Goal: Contribute content

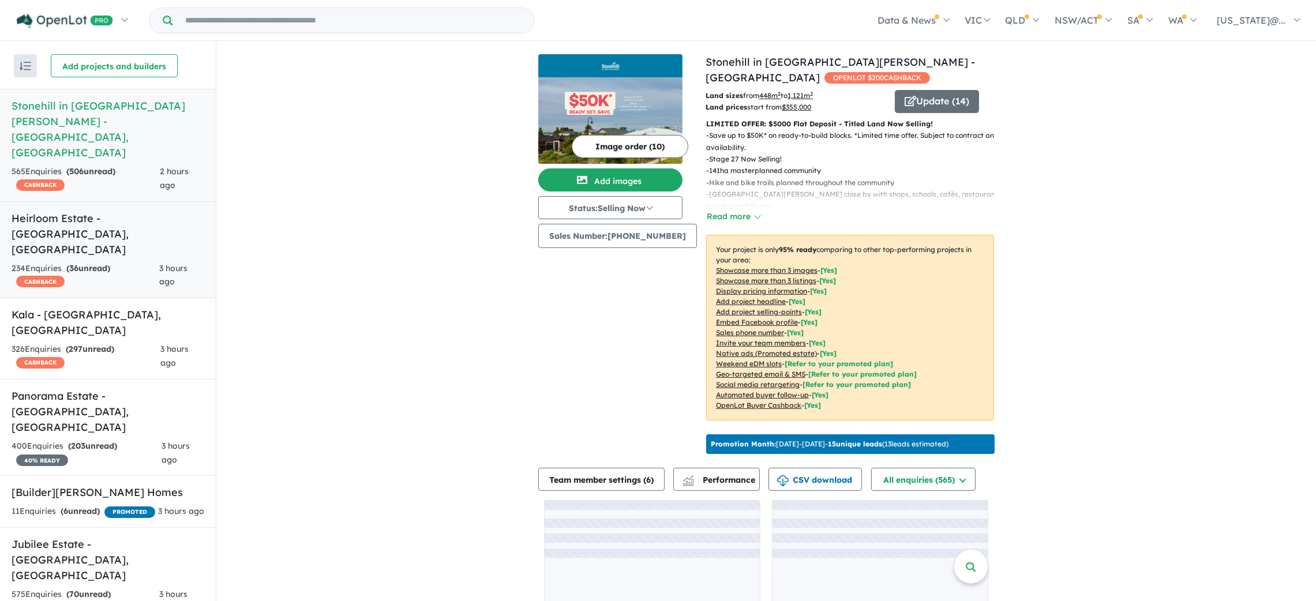
click at [110, 262] on div "234 Enquir ies ( 36 unread) CASHBACK" at bounding box center [86, 276] width 148 height 28
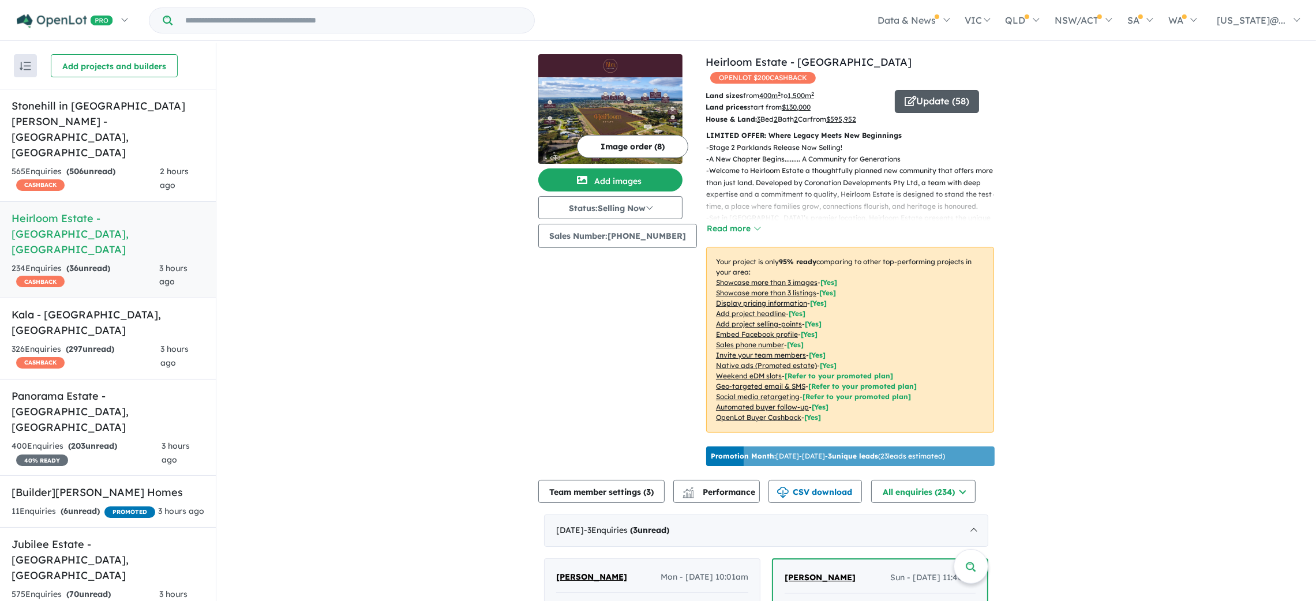
click at [957, 90] on button "Update ( 58 )" at bounding box center [937, 101] width 84 height 23
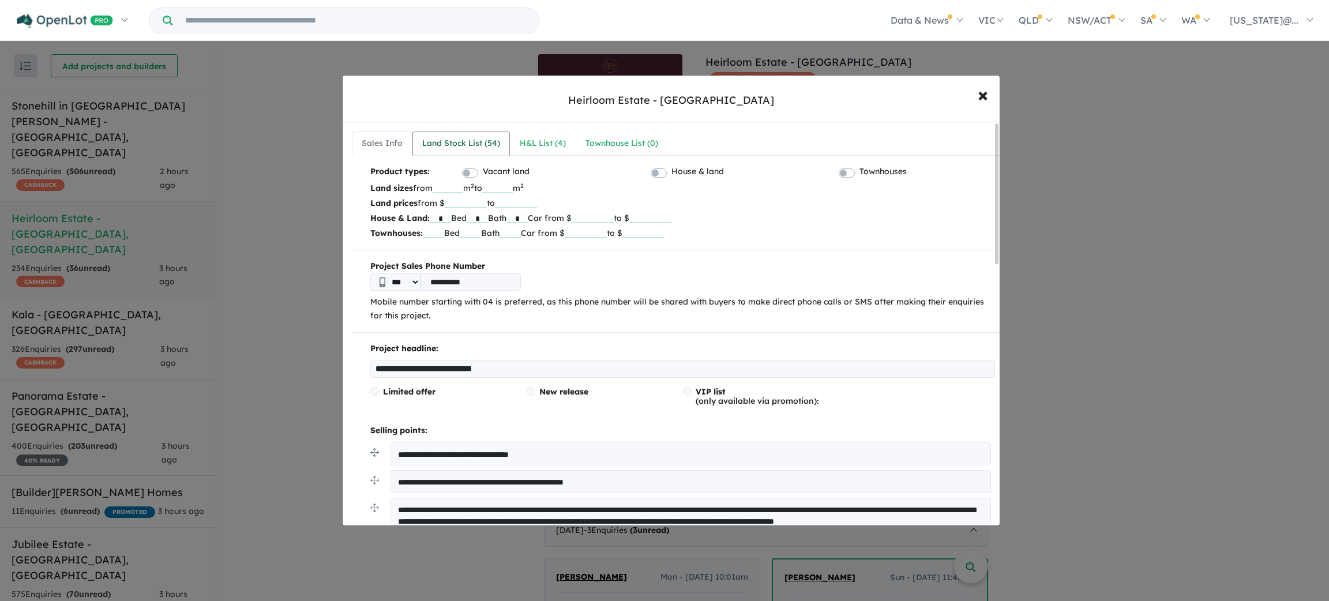
click at [487, 155] on link "Land Stock List ( 54 )" at bounding box center [460, 144] width 97 height 24
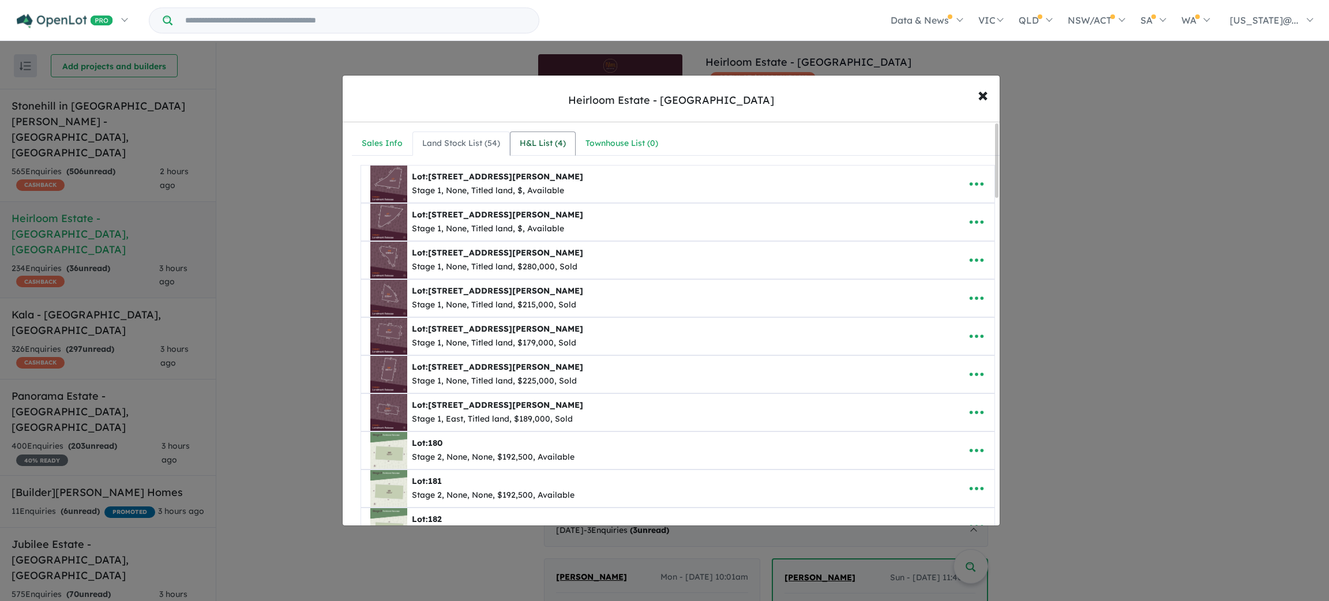
click at [555, 150] on div "H&L List ( 4 )" at bounding box center [543, 144] width 46 height 14
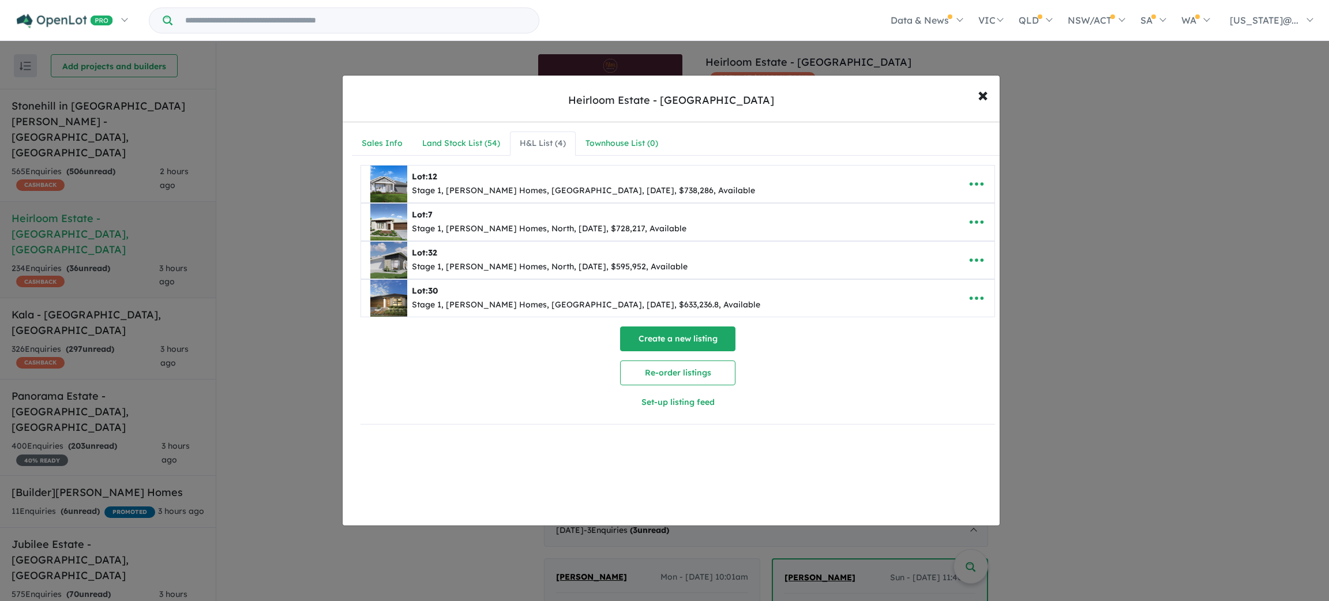
click at [705, 345] on button "Create a new listing" at bounding box center [677, 338] width 115 height 25
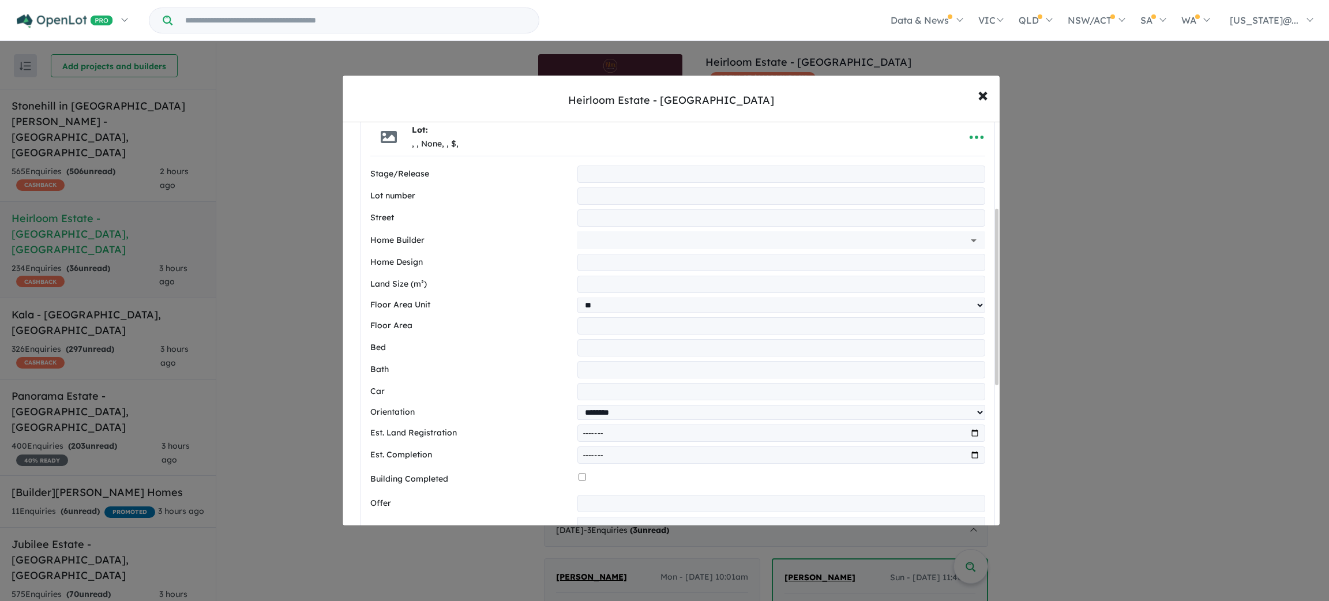
scroll to position [197, 0]
click at [618, 211] on div "**********" at bounding box center [677, 447] width 615 height 558
click at [615, 221] on input "text" at bounding box center [781, 220] width 408 height 17
click at [600, 262] on input "text" at bounding box center [781, 264] width 408 height 17
click at [604, 292] on input "number" at bounding box center [781, 286] width 408 height 17
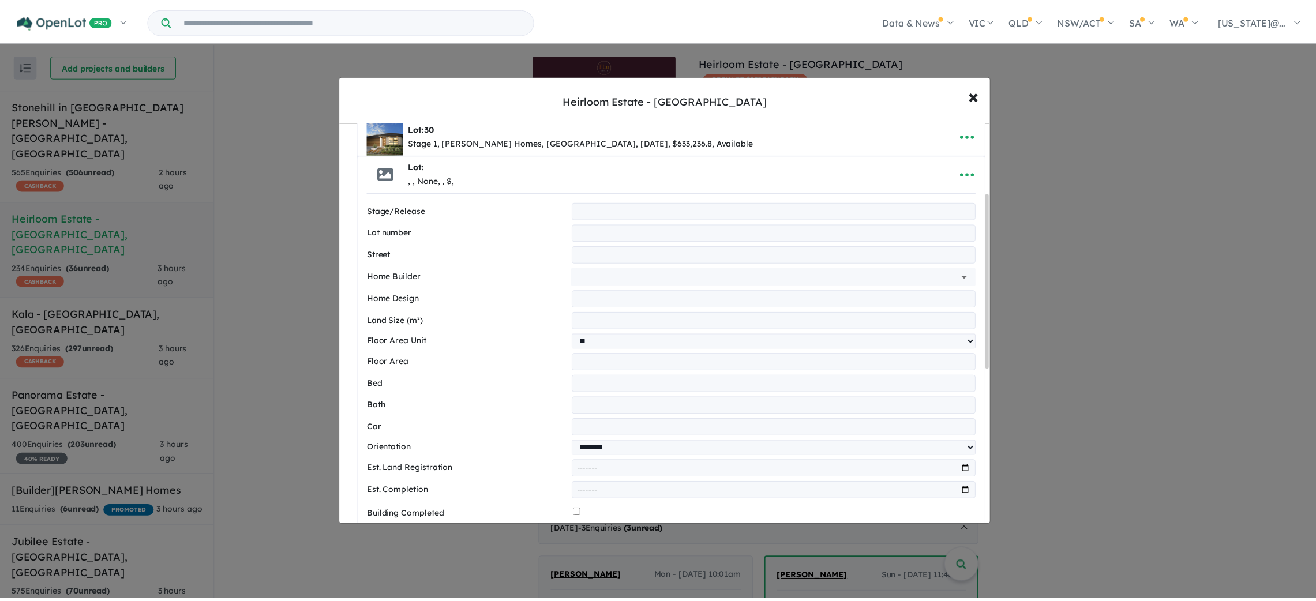
scroll to position [0, 0]
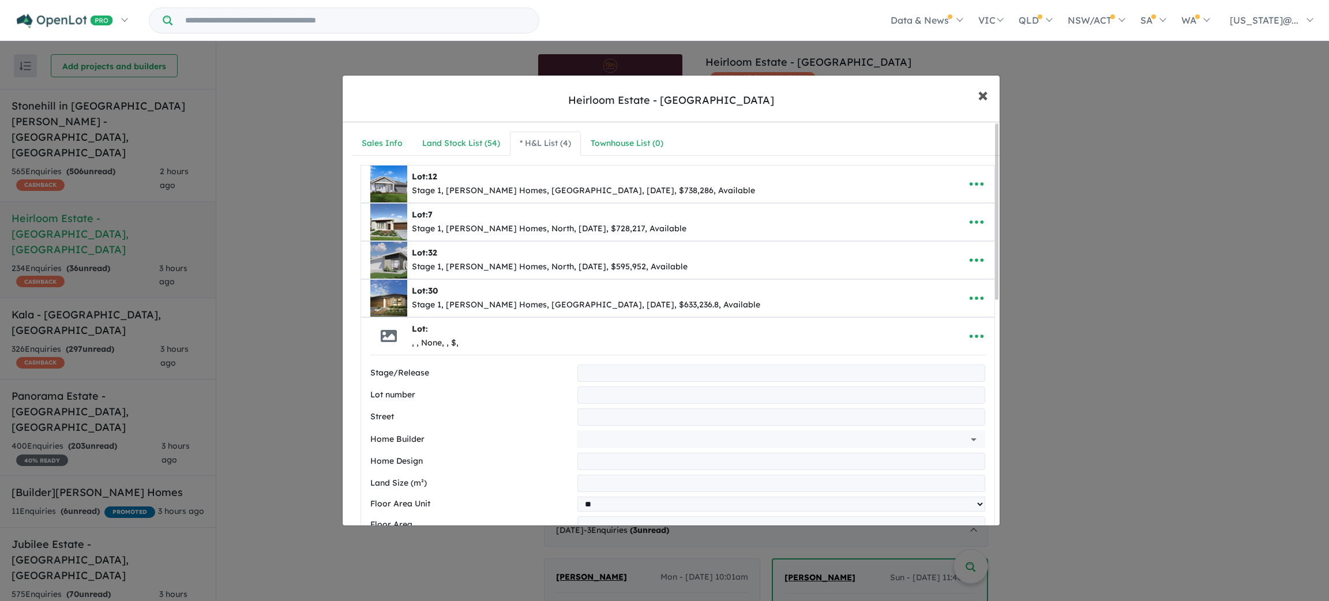
click at [982, 89] on span "×" at bounding box center [983, 94] width 10 height 25
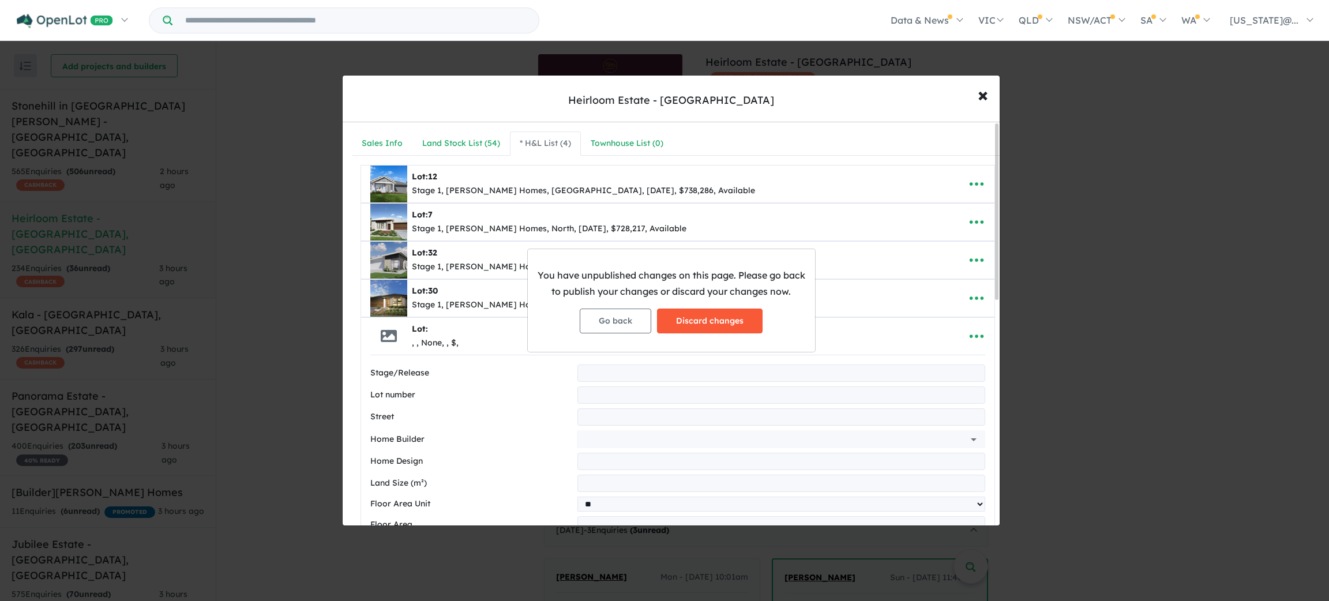
click at [731, 325] on button "Discard changes" at bounding box center [710, 321] width 106 height 25
